Goal: Transaction & Acquisition: Book appointment/travel/reservation

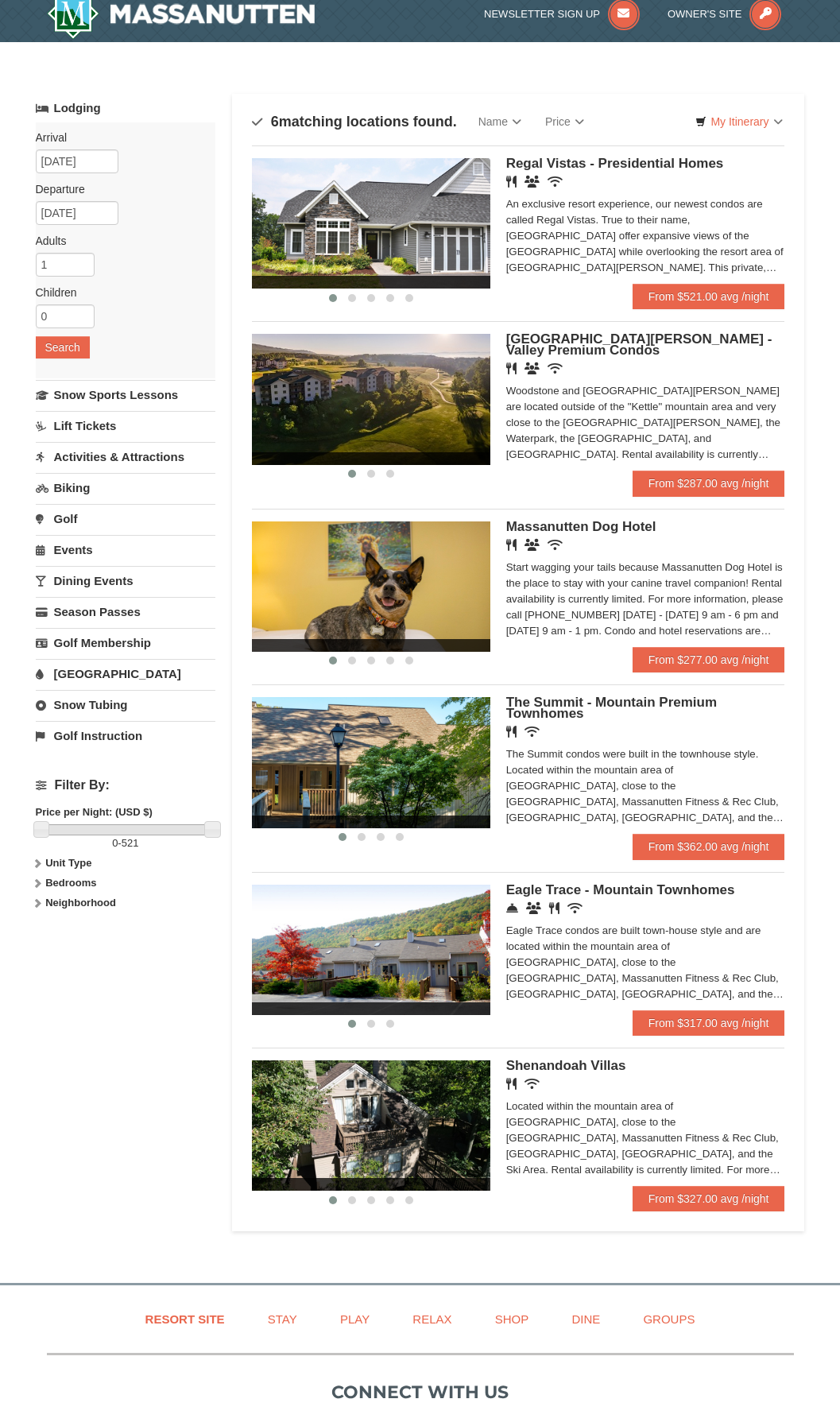
scroll to position [12, 0]
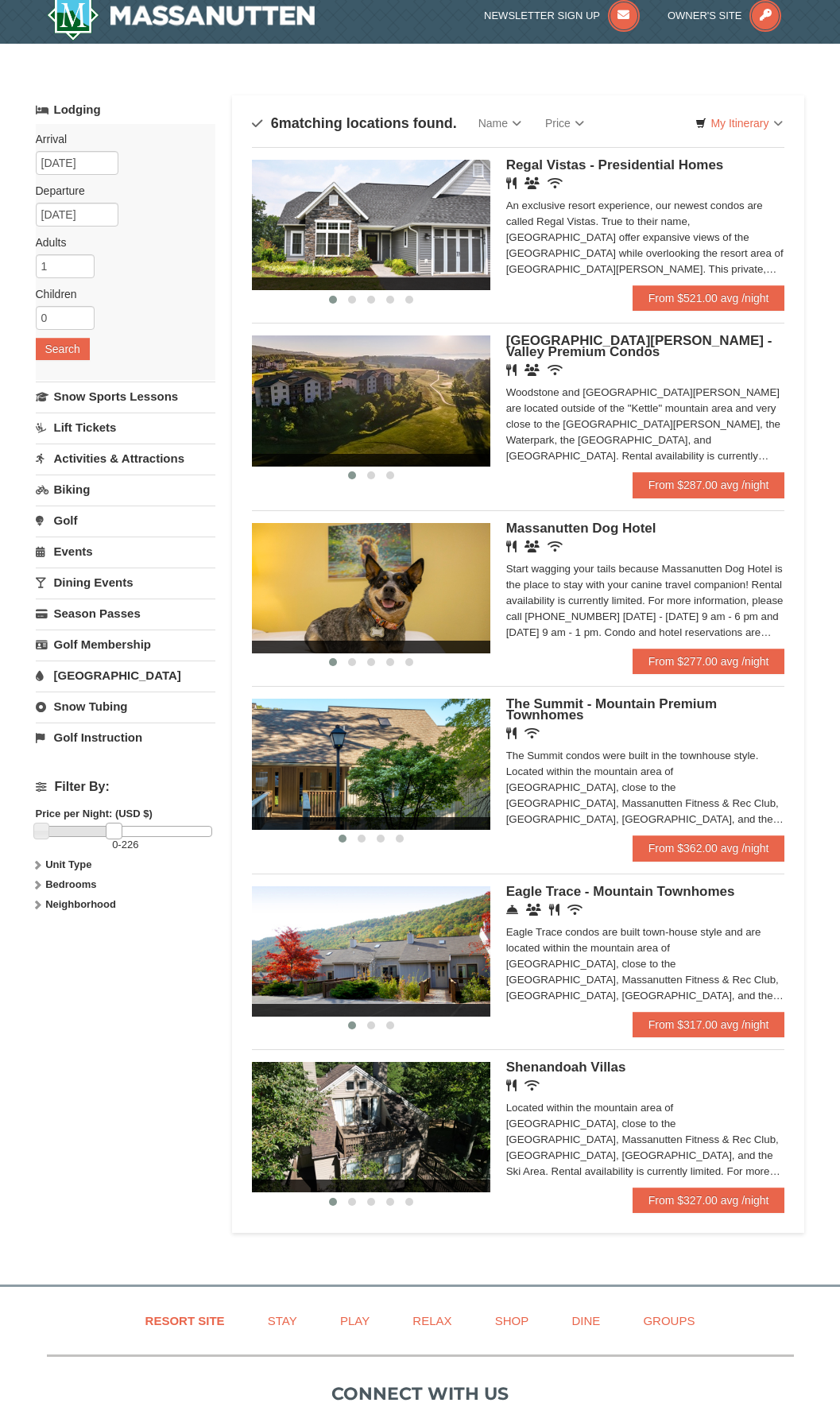
drag, startPoint x: 206, startPoint y: 834, endPoint x: 107, endPoint y: 829, distance: 99.1
click at [107, 829] on link at bounding box center [113, 830] width 16 height 16
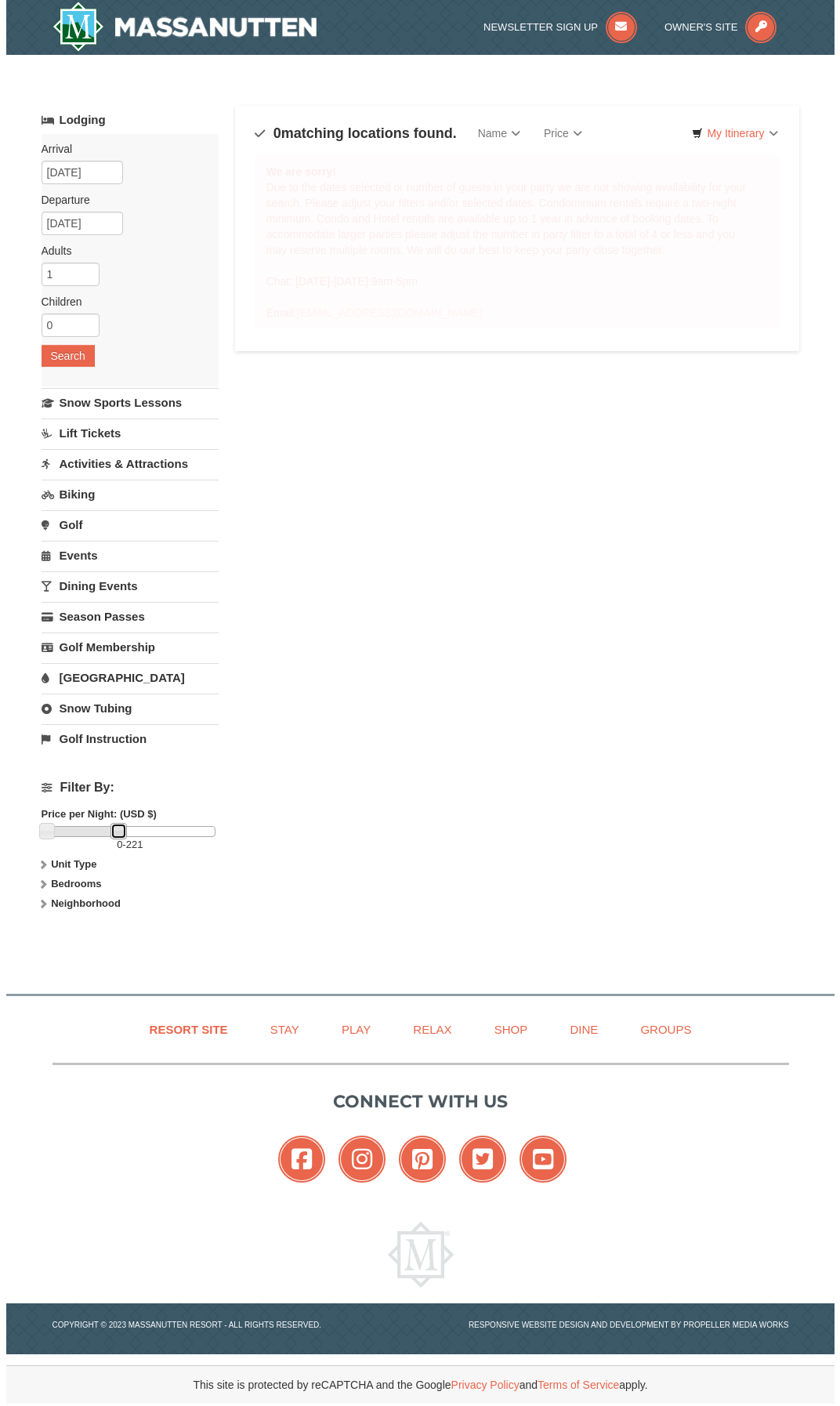
scroll to position [0, 0]
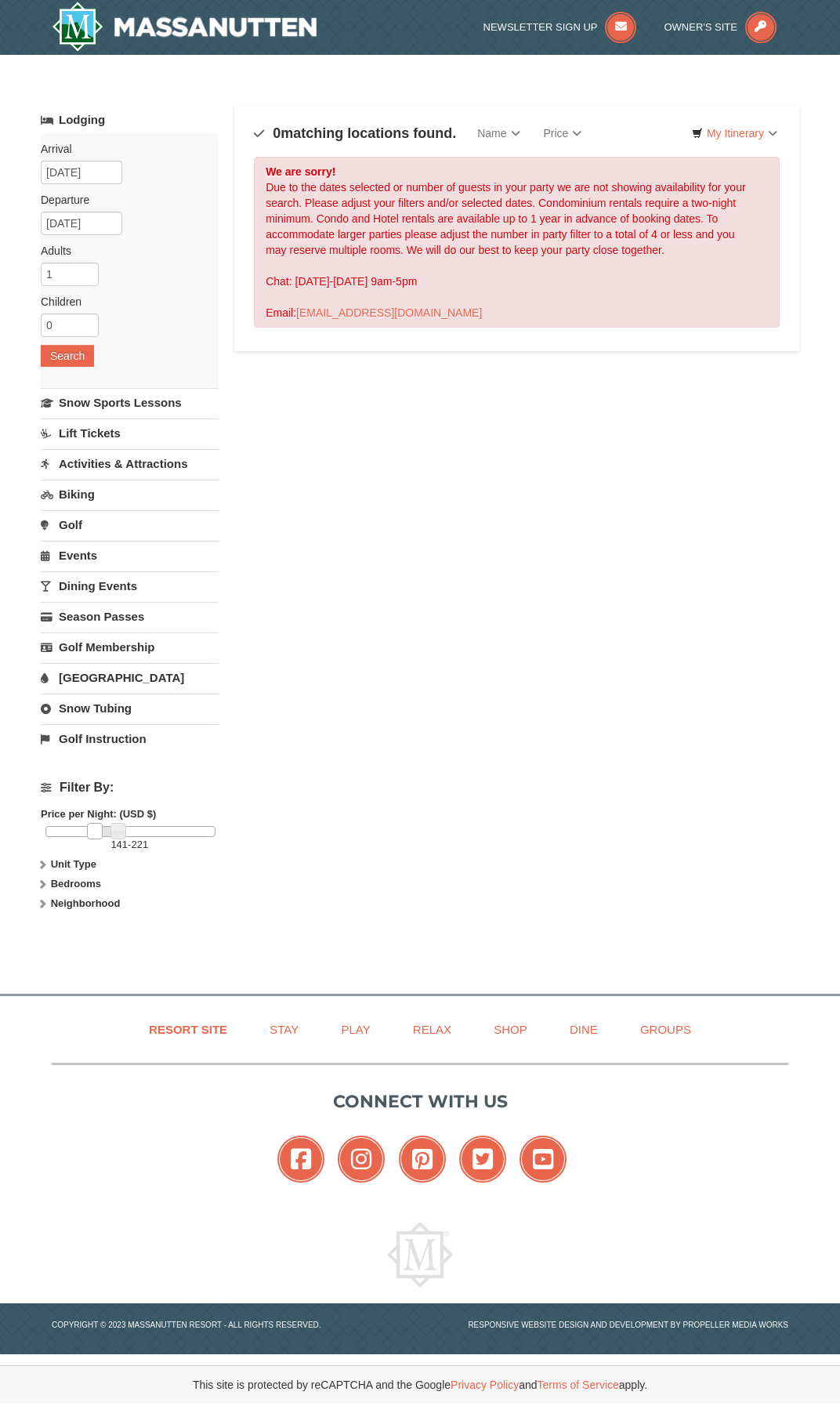
drag, startPoint x: 47, startPoint y: 825, endPoint x: 102, endPoint y: 825, distance: 55.0
click at [102, 825] on link at bounding box center [94, 830] width 16 height 16
drag, startPoint x: 116, startPoint y: 831, endPoint x: 142, endPoint y: 830, distance: 26.0
click at [132, 830] on link at bounding box center [124, 830] width 16 height 16
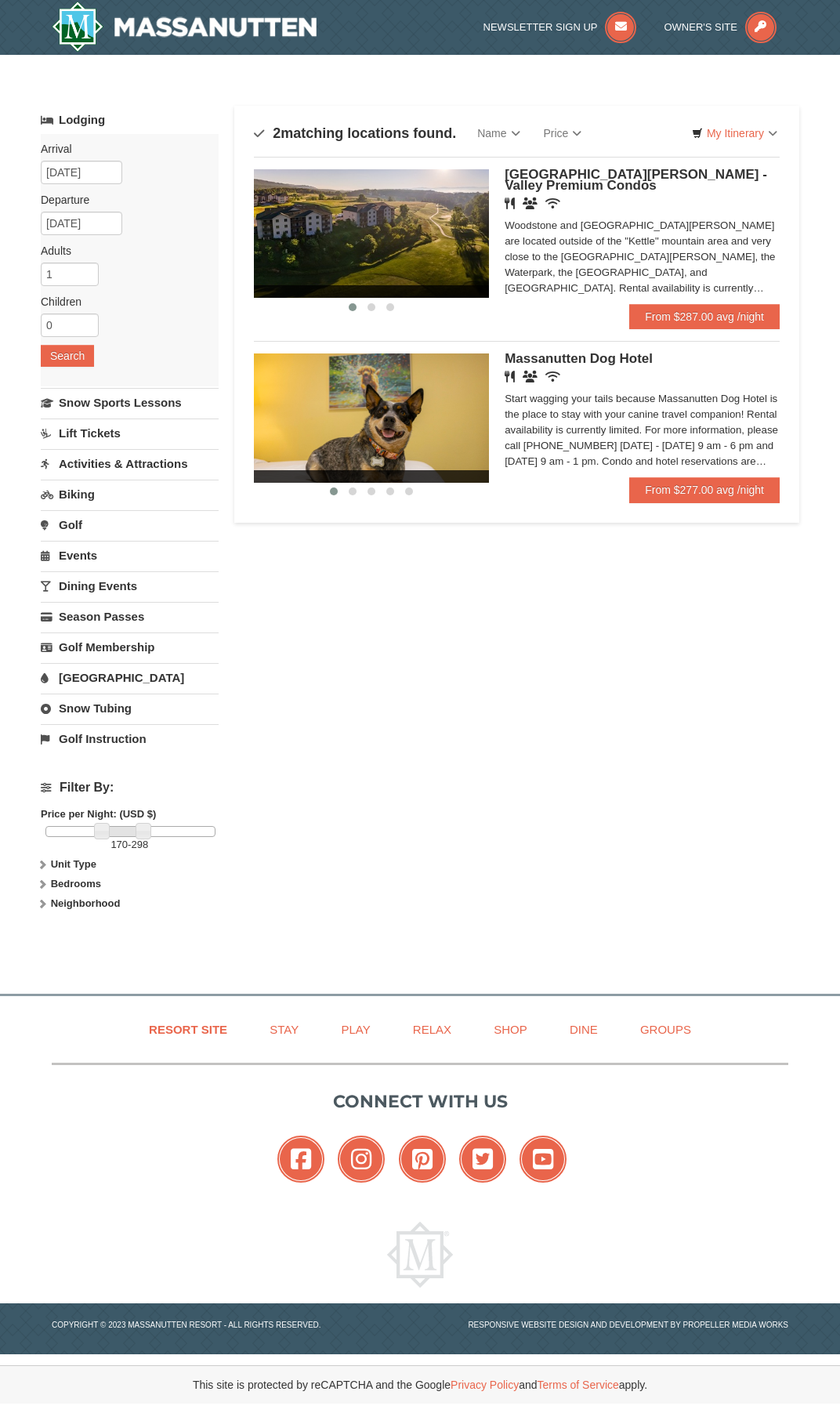
click at [506, 248] on div "Woodstone and [GEOGRAPHIC_DATA][PERSON_NAME] are located outside of the "Kettle…" at bounding box center [641, 258] width 275 height 79
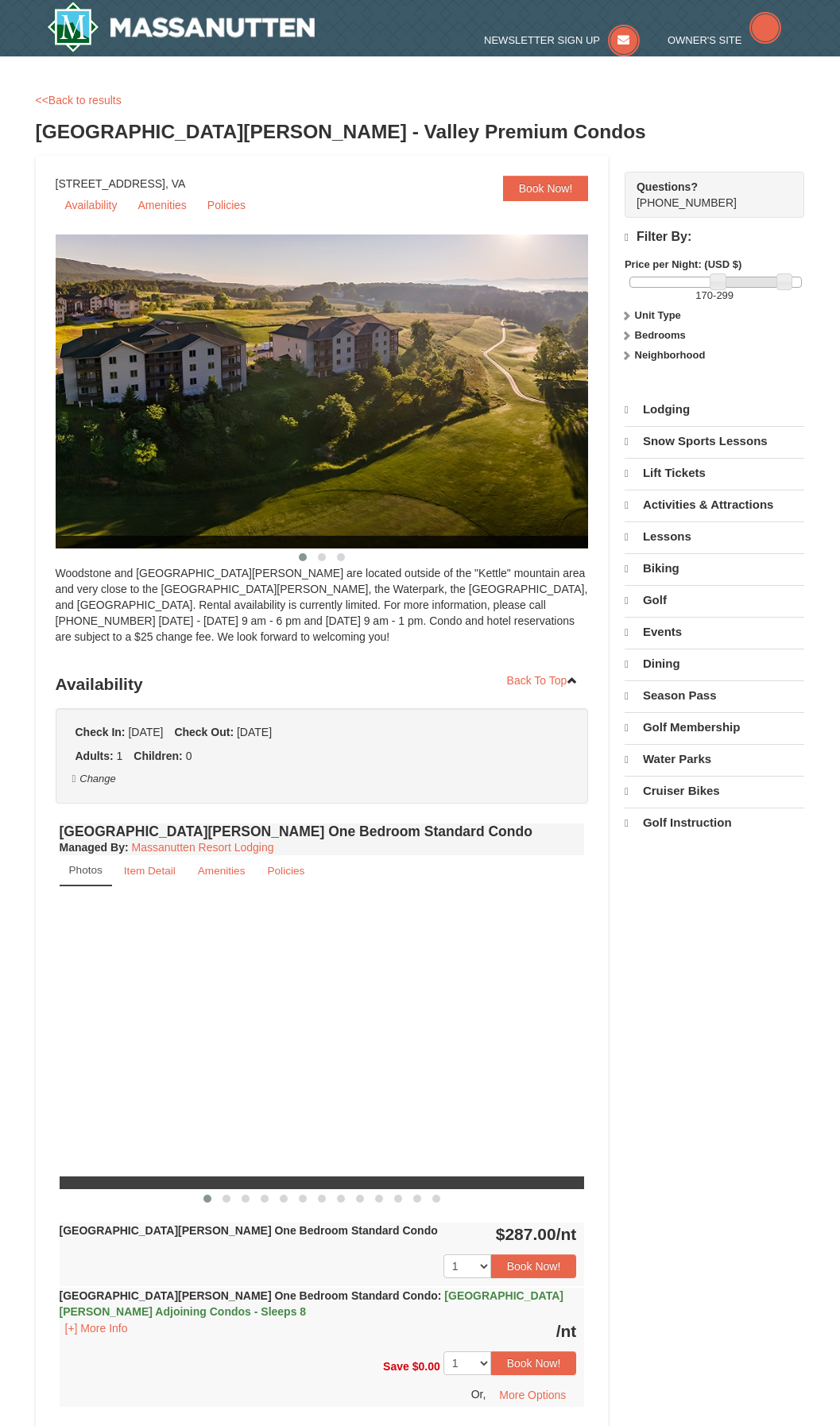
select select "10"
